Goal: Information Seeking & Learning: Learn about a topic

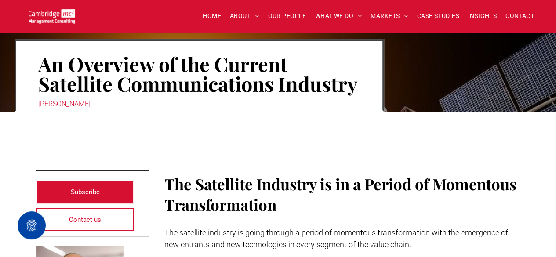
scroll to position [88, 0]
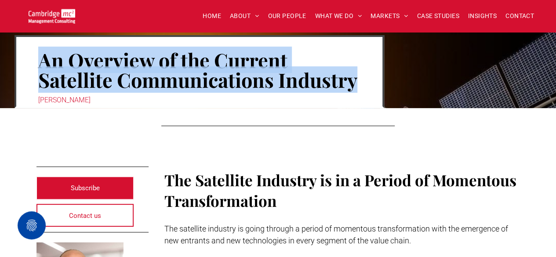
drag, startPoint x: 39, startPoint y: 59, endPoint x: 364, endPoint y: 87, distance: 326.2
click at [364, 87] on div "An Overview of the Current Satellite Communications Industry [PERSON_NAME]" at bounding box center [198, 71] width 369 height 73
copy h1 "An Overview of the Current Satellite Communications Industry"
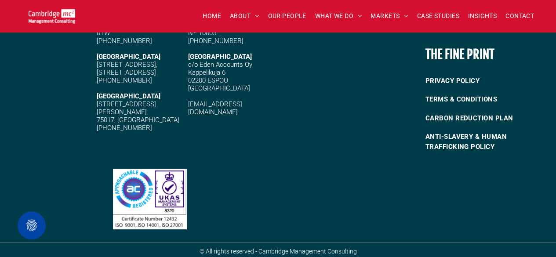
scroll to position [1514, 0]
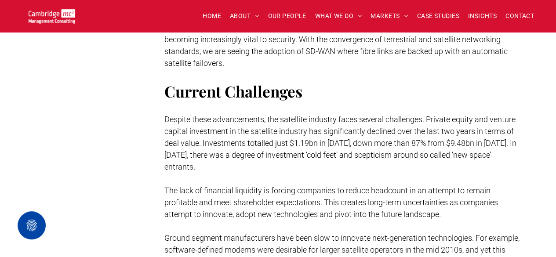
click at [277, 111] on p at bounding box center [341, 107] width 355 height 12
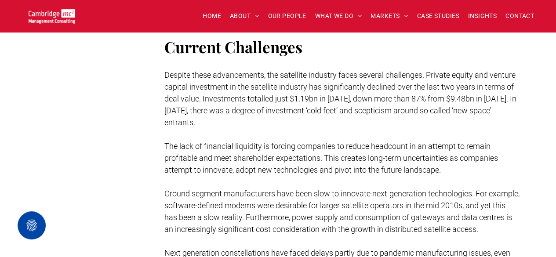
scroll to position [1558, 0]
click at [277, 115] on span "Despite these advancements, the satellite industry faces several challenges. Pr…" at bounding box center [340, 99] width 352 height 57
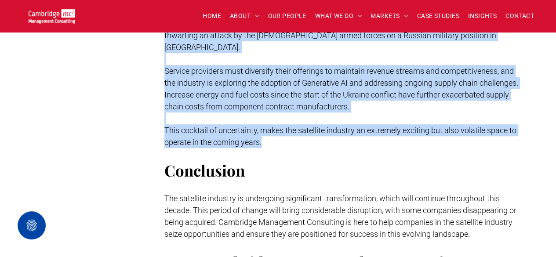
scroll to position [1822, 0]
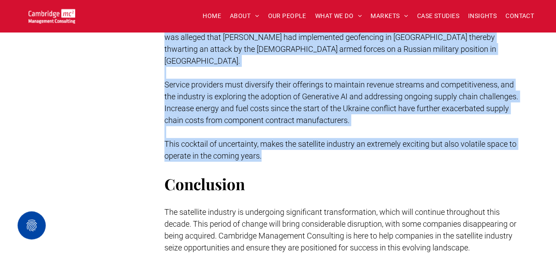
drag, startPoint x: 163, startPoint y: 60, endPoint x: 425, endPoint y: 150, distance: 277.7
copy div "Loremip Dolorsitam Consect adipi elitseddoeiu, tem incididun utlabore etdol mag…"
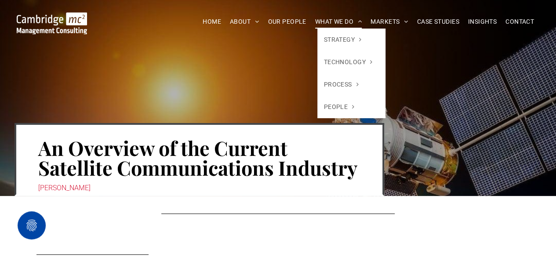
scroll to position [1514, 0]
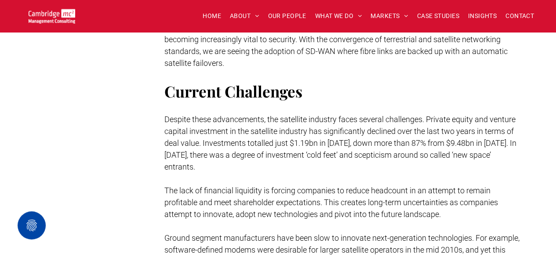
click at [205, 152] on span "Despite these advancements, the satellite industry faces several challenges. Pr…" at bounding box center [340, 143] width 352 height 57
click at [471, 134] on p "Despite these advancements, the satellite industry faces several challenges. Pr…" at bounding box center [341, 142] width 355 height 59
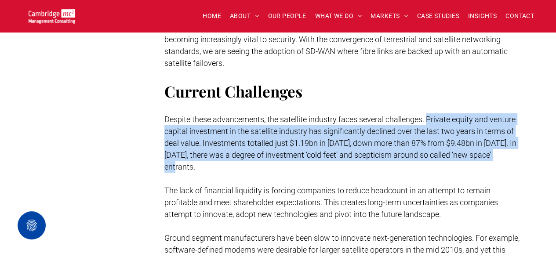
drag, startPoint x: 429, startPoint y: 128, endPoint x: 440, endPoint y: 174, distance: 47.1
click at [440, 173] on p "Despite these advancements, the satellite industry faces several challenges. Pr…" at bounding box center [341, 142] width 355 height 59
copy span "Private equity and venture capital investment in the satellite industry has sig…"
click at [446, 157] on span "Despite these advancements, the satellite industry faces several challenges. Pr…" at bounding box center [340, 143] width 352 height 57
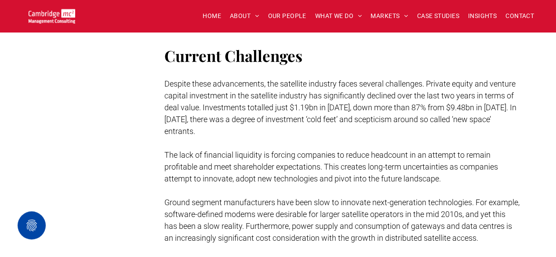
scroll to position [1558, 0]
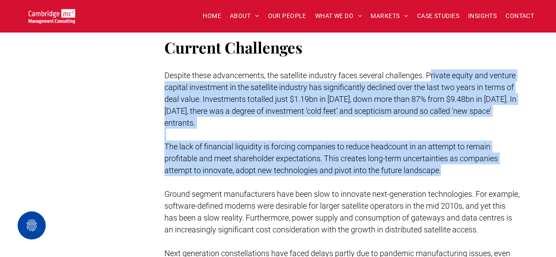
drag, startPoint x: 430, startPoint y: 85, endPoint x: 488, endPoint y: 178, distance: 109.8
click at [488, 178] on div "We are also witnessing the most significant digital transformation in the satel…" at bounding box center [341, 180] width 355 height 1001
click at [441, 96] on span "Despite these advancements, the satellite industry faces several challenges. Pr…" at bounding box center [340, 99] width 352 height 57
drag, startPoint x: 429, startPoint y: 83, endPoint x: 481, endPoint y: 177, distance: 107.6
click at [481, 177] on div "We are also witnessing the most significant digital transformation in the satel…" at bounding box center [341, 180] width 355 height 1001
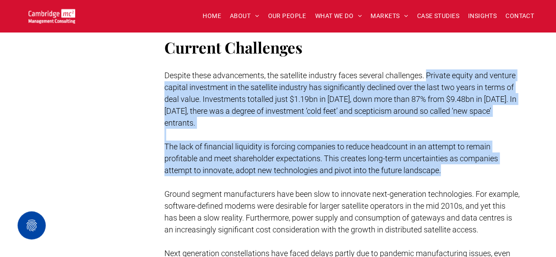
copy div "Private equity and venture capital investment in the satellite industry has sig…"
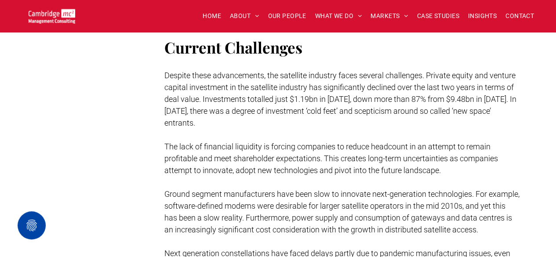
click at [380, 69] on p at bounding box center [341, 64] width 355 height 12
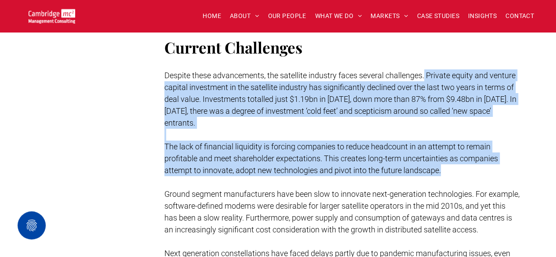
drag, startPoint x: 426, startPoint y: 84, endPoint x: 456, endPoint y: 179, distance: 99.9
click at [456, 179] on div "We are also witnessing the most significant digital transformation in the satel…" at bounding box center [341, 180] width 355 height 1001
copy div "Private equity and venture capital investment in the satellite industry has sig…"
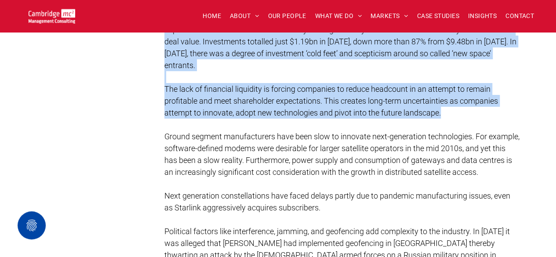
scroll to position [1602, 0]
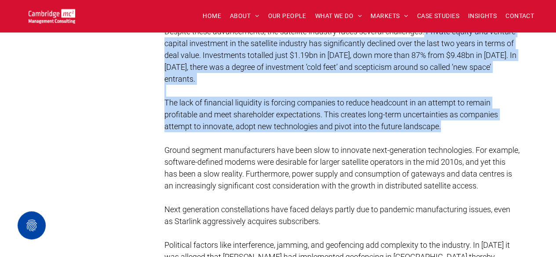
click at [243, 124] on span "The lack of financial liquidity is forcing companies to reduce headcount in an …" at bounding box center [330, 114] width 333 height 33
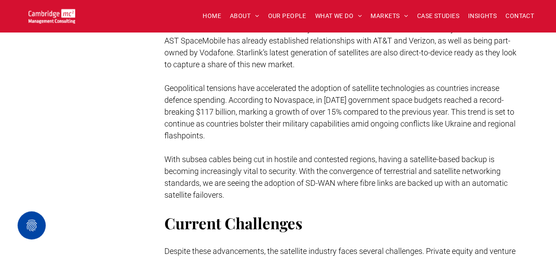
scroll to position [1338, 0]
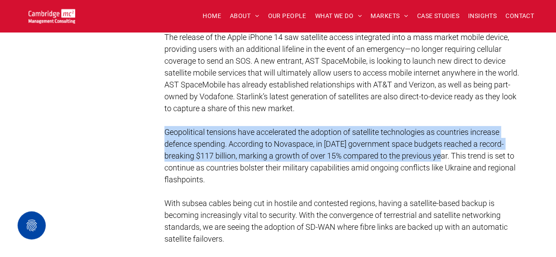
drag, startPoint x: 166, startPoint y: 139, endPoint x: 448, endPoint y: 163, distance: 282.2
click at [448, 163] on span "Geopolitical tensions have accelerated the adoption of satellite technologies a…" at bounding box center [339, 155] width 351 height 57
copy span "Geopolitical tensions have accelerated the adoption of satellite technologies a…"
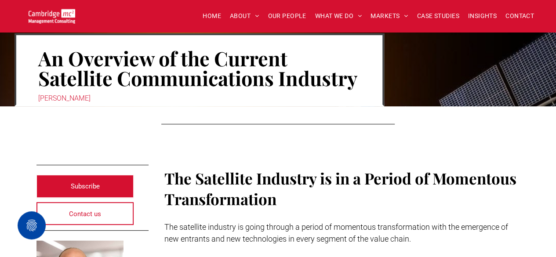
scroll to position [65, 0]
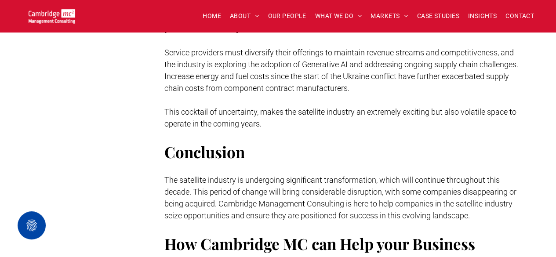
scroll to position [1722, 0]
